Goal: Task Accomplishment & Management: Manage account settings

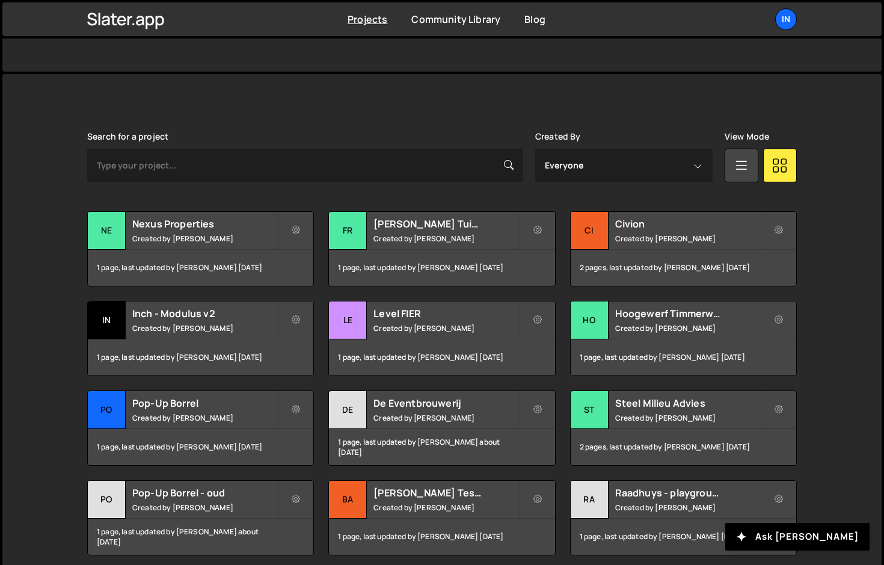
scroll to position [359, 0]
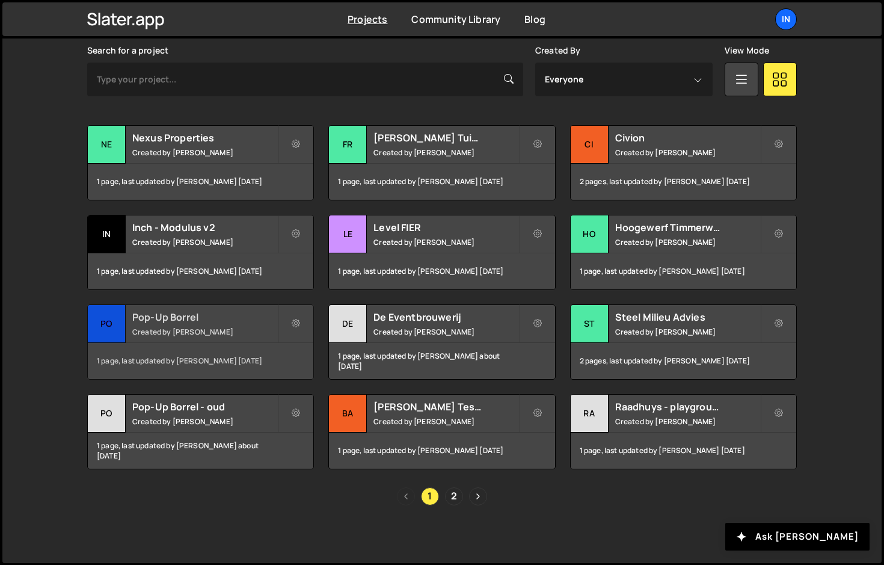
click at [173, 325] on div "Pop-Up Borrel Created by Rik Schoenmaker" at bounding box center [201, 323] width 226 height 37
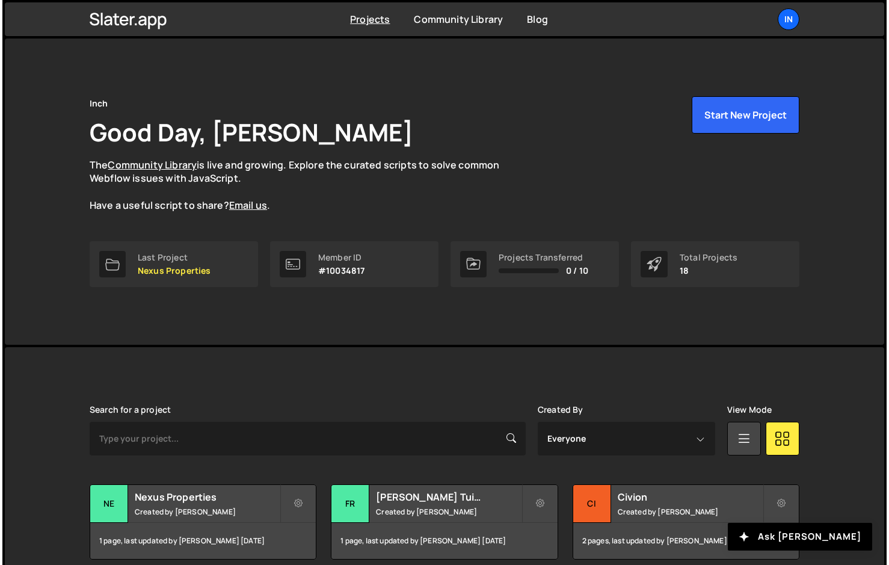
scroll to position [359, 0]
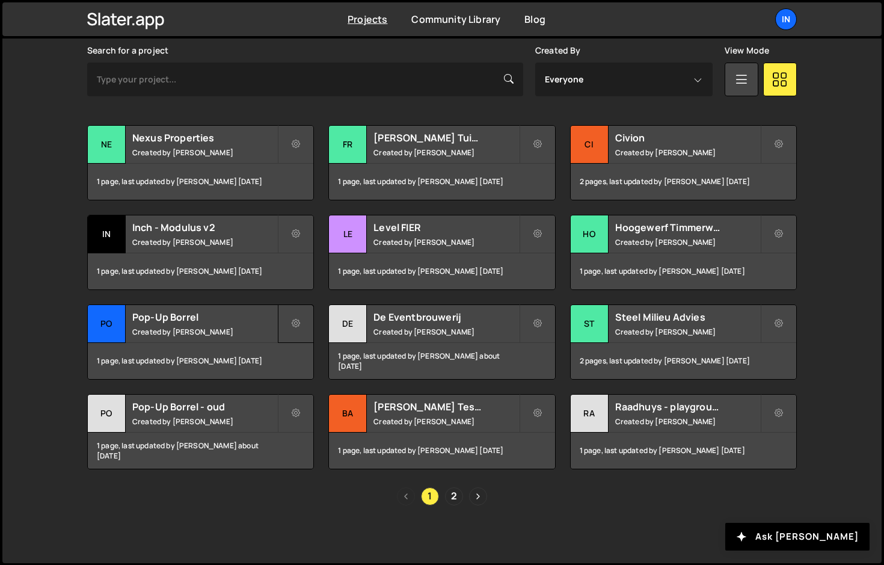
click at [299, 321] on icon at bounding box center [296, 324] width 8 height 12
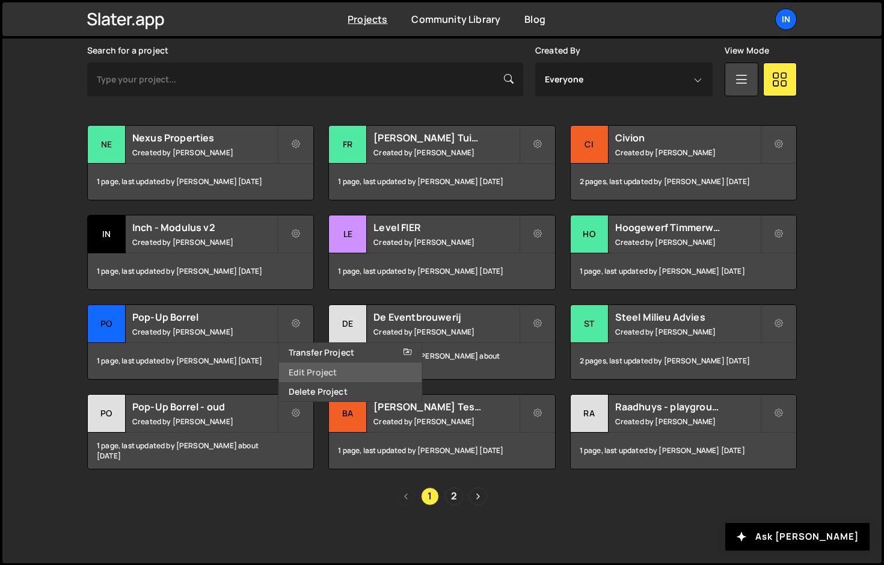
click at [301, 373] on link "Edit Project" at bounding box center [350, 372] width 143 height 19
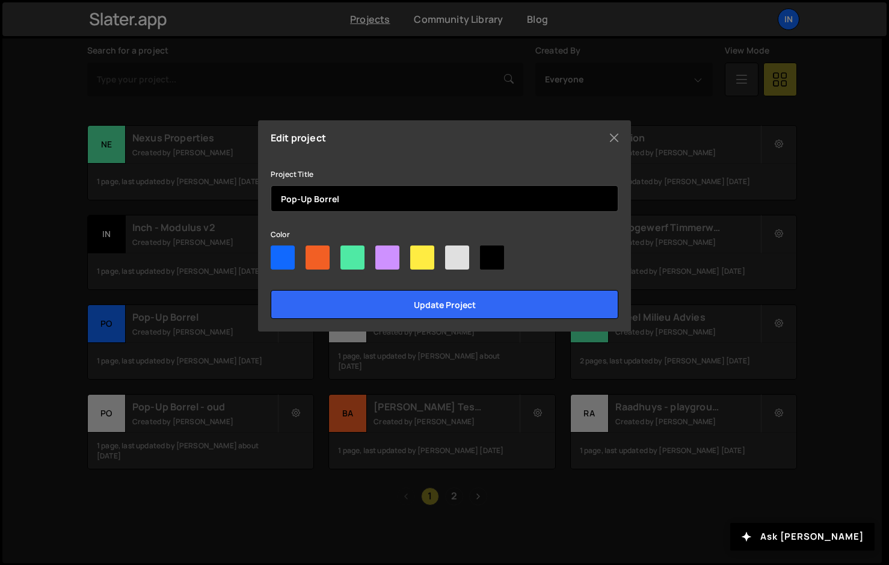
click at [349, 194] on input "Pop-Up Borrel" at bounding box center [445, 198] width 348 height 26
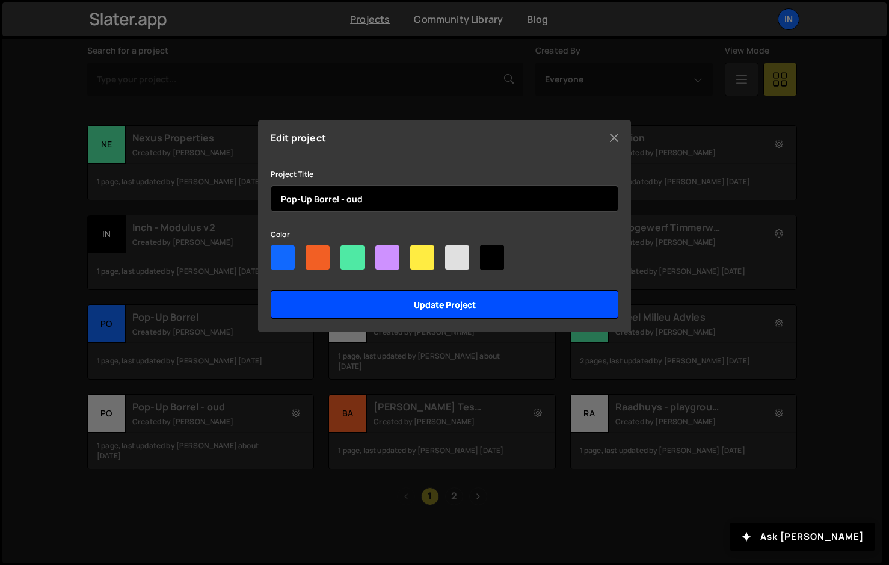
type input "Pop-Up Borrel - oud"
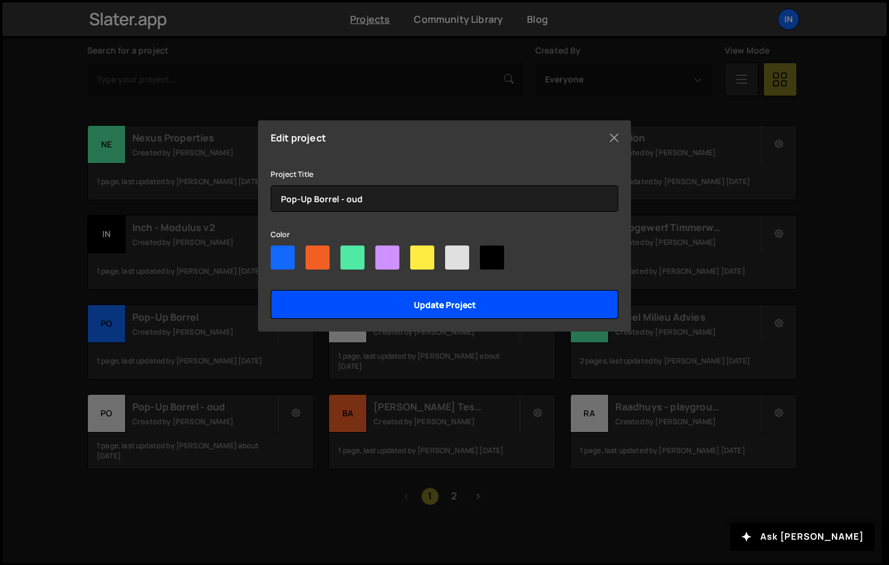
click at [356, 308] on input "Update project" at bounding box center [445, 304] width 348 height 29
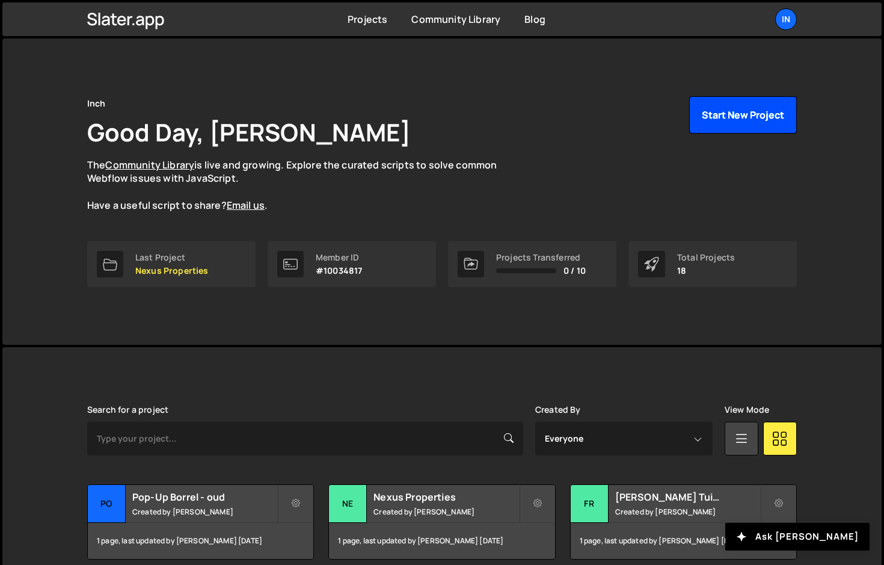
click at [704, 122] on button "Start New Project" at bounding box center [743, 114] width 108 height 37
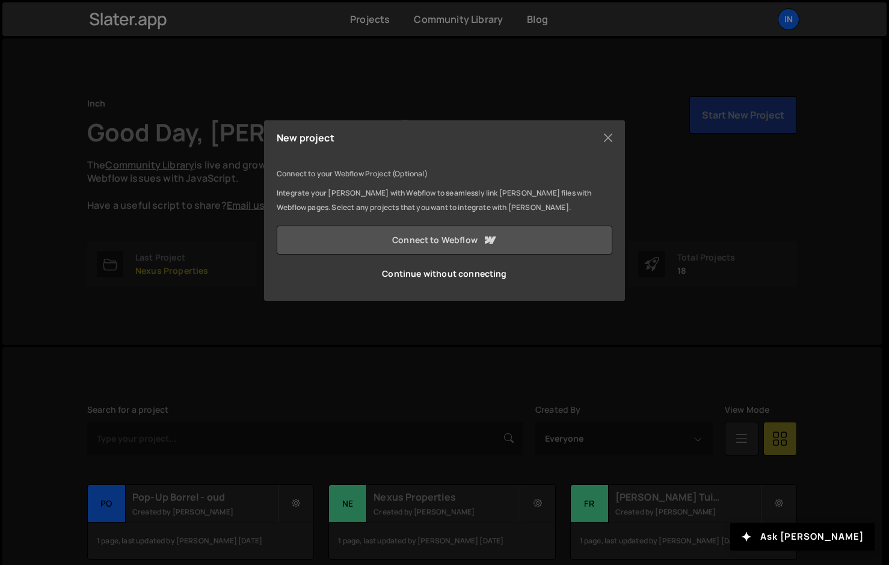
click at [418, 242] on link "Connect to Webflow" at bounding box center [445, 240] width 336 height 29
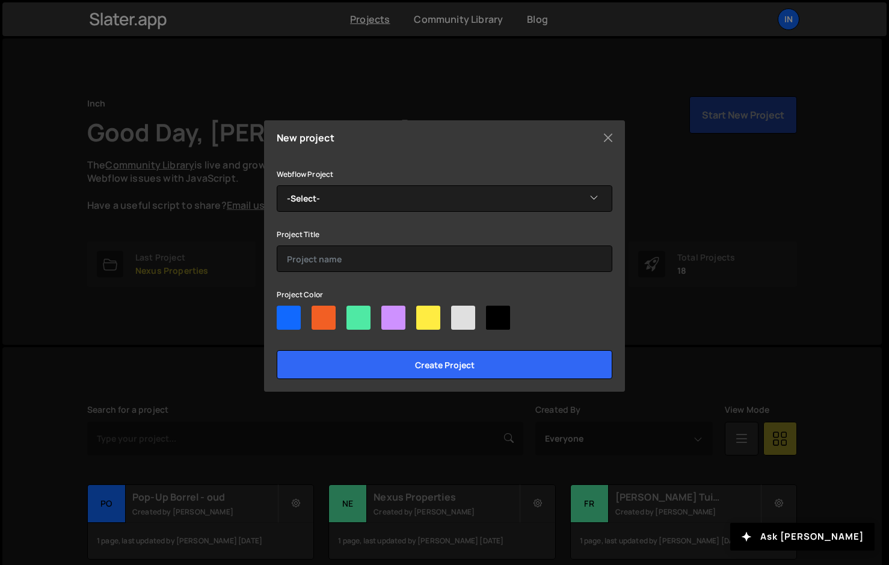
click at [392, 316] on div at bounding box center [393, 318] width 24 height 24
click at [389, 313] on input"] "radio" at bounding box center [385, 310] width 8 height 8
radio input"] "true"
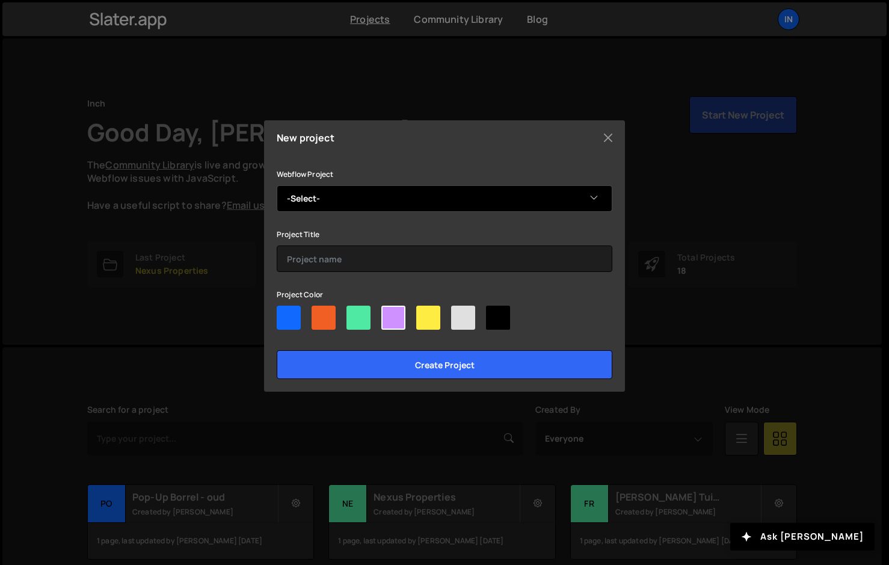
click at [349, 198] on select "-Select- Pop-Up Borrel" at bounding box center [445, 198] width 336 height 26
select select "68d5445dc61267408a5e3986"
click at [277, 185] on select "-Select- Pop-Up Borrel" at bounding box center [445, 198] width 336 height 26
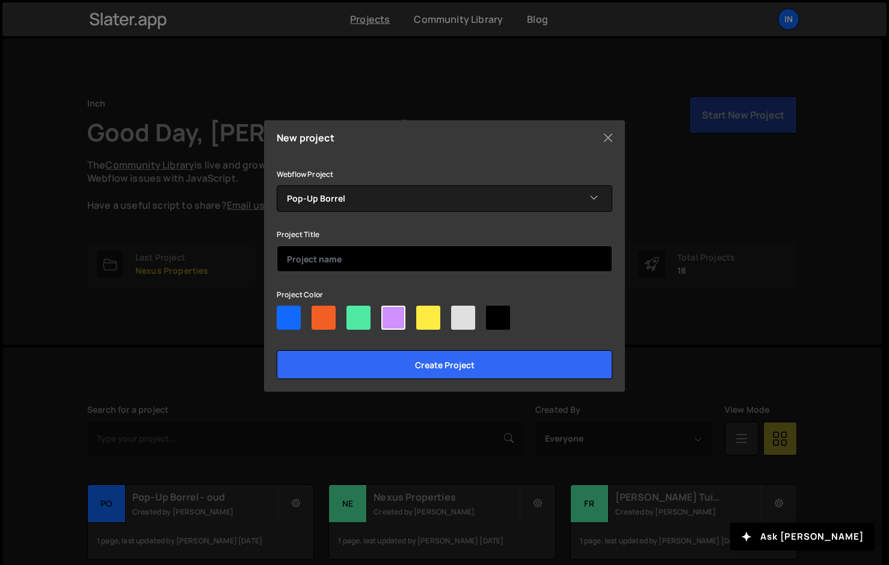
click at [333, 256] on input "text" at bounding box center [445, 258] width 336 height 26
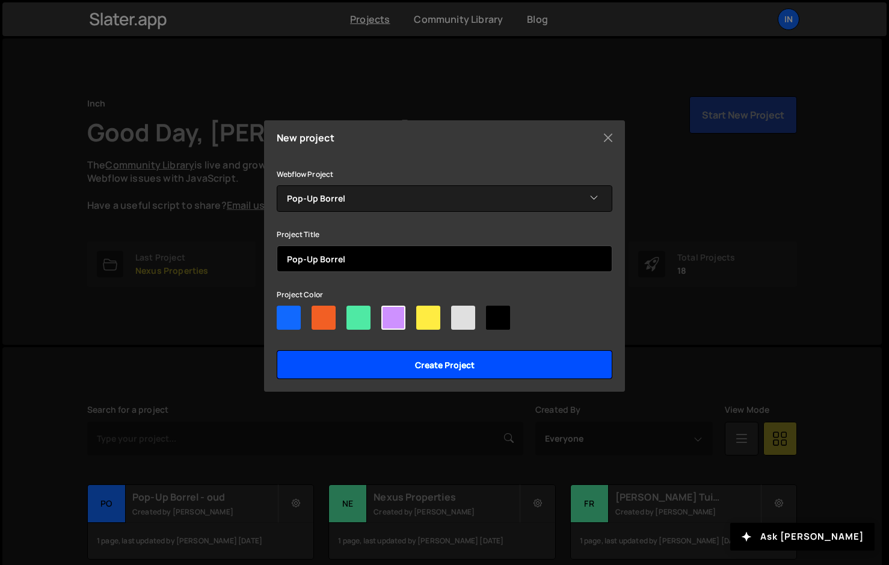
type input "Pop-Up Borrel"
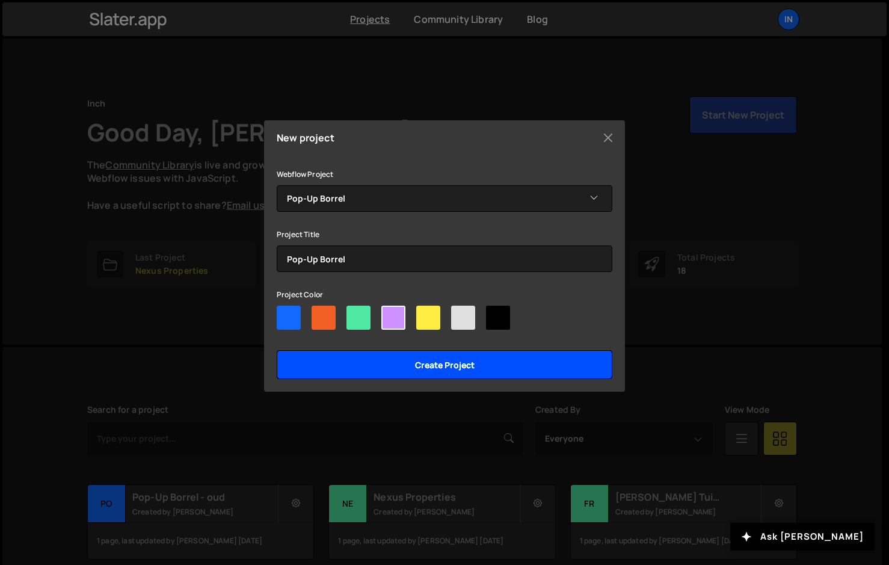
click at [407, 365] on input "Create project" at bounding box center [445, 364] width 336 height 29
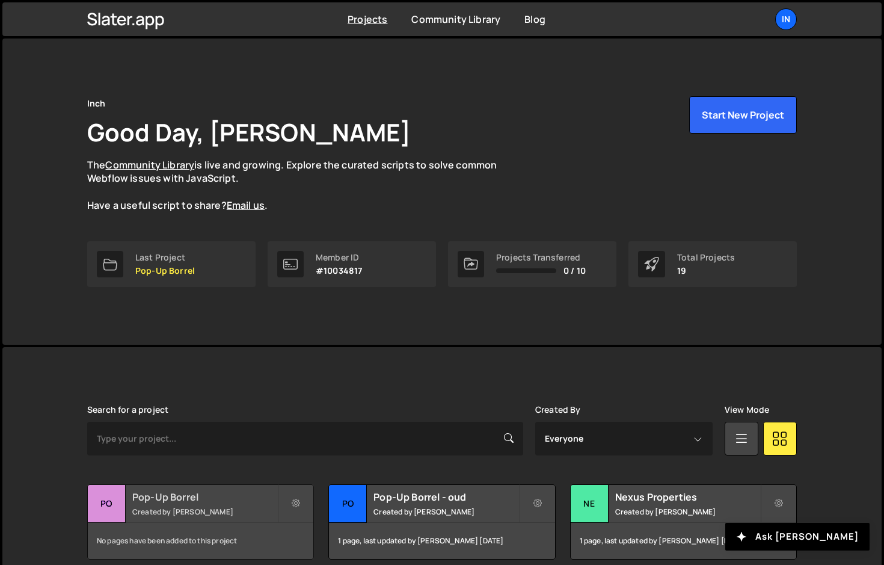
click at [185, 502] on h2 "Pop-Up Borrel" at bounding box center [204, 496] width 145 height 13
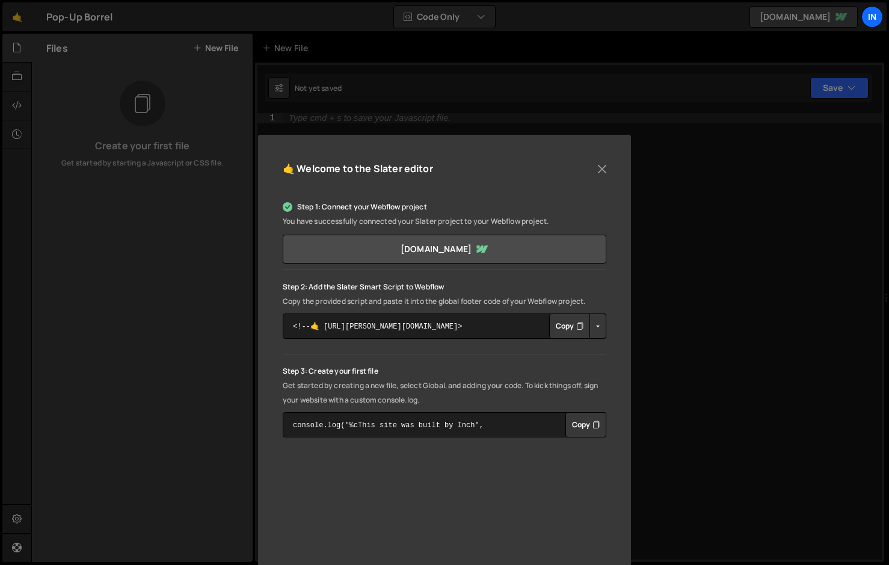
click at [561, 331] on button "Copy" at bounding box center [569, 325] width 41 height 25
click at [596, 165] on button "Close" at bounding box center [602, 169] width 18 height 18
